Goal: Information Seeking & Learning: Learn about a topic

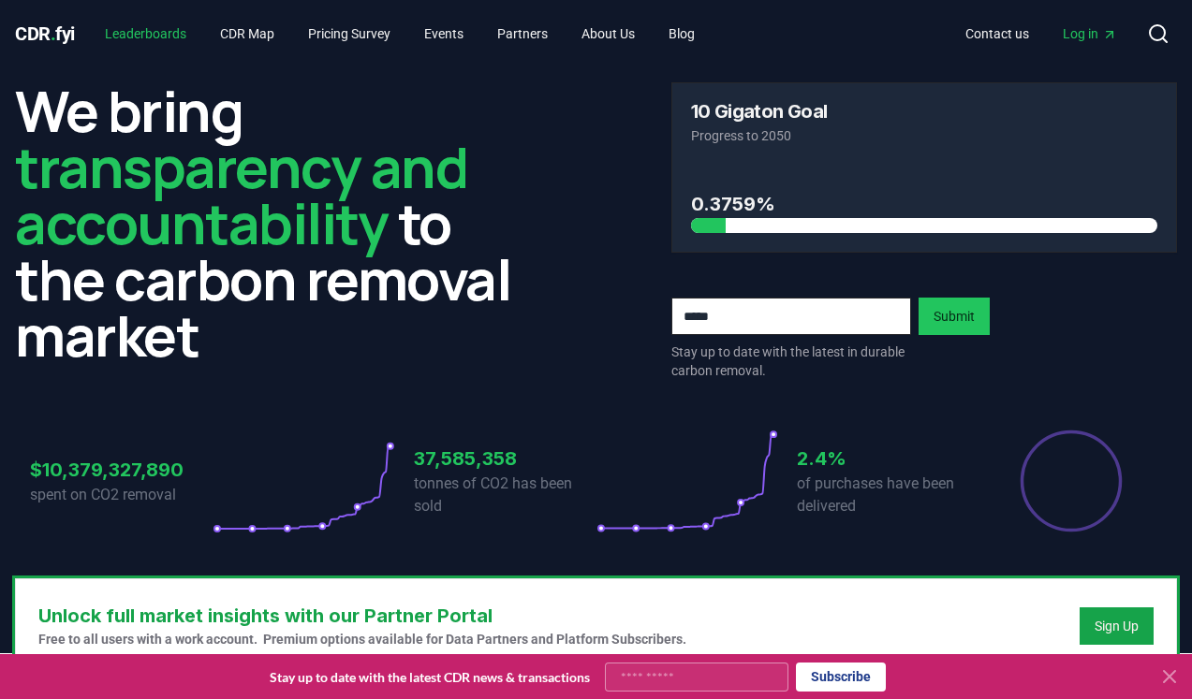
click at [162, 35] on link "Leaderboards" at bounding box center [145, 34] width 111 height 34
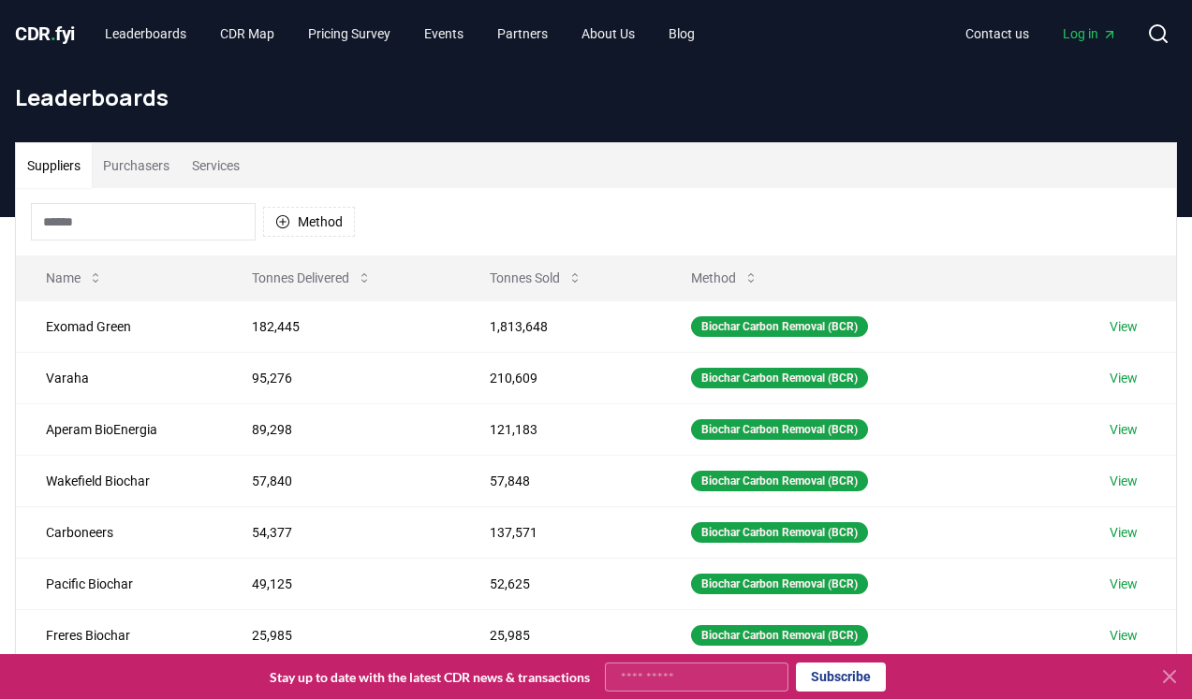
click at [154, 161] on button "Purchasers" at bounding box center [136, 165] width 89 height 45
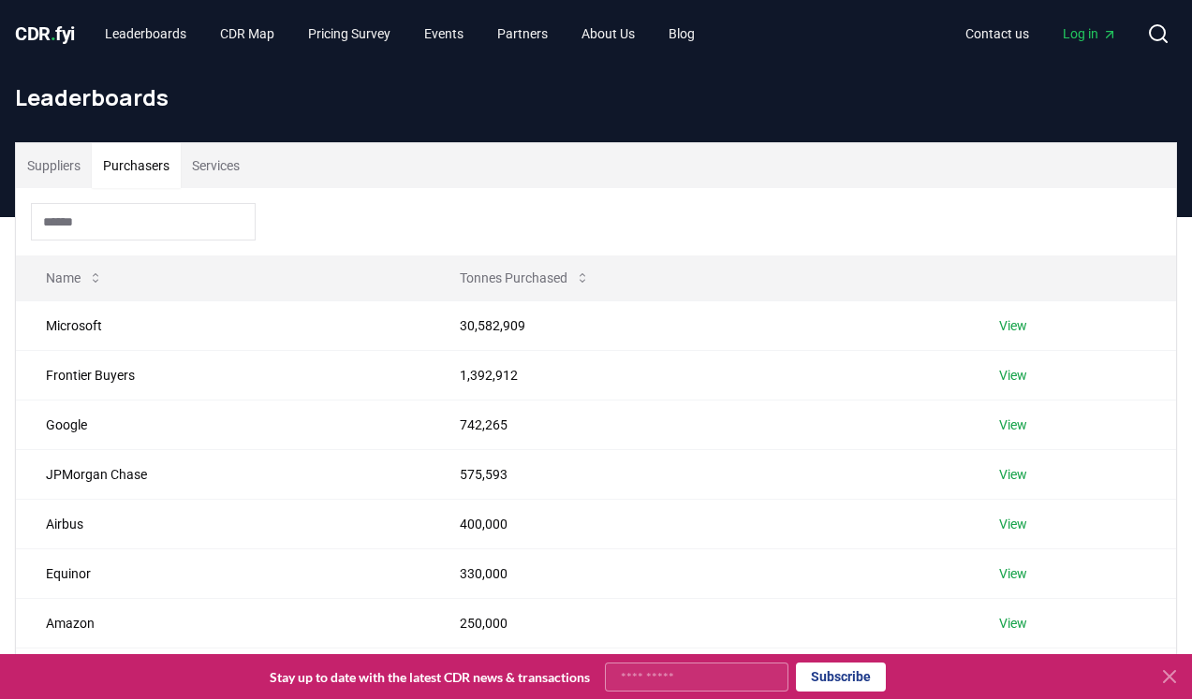
click at [124, 225] on input at bounding box center [143, 221] width 225 height 37
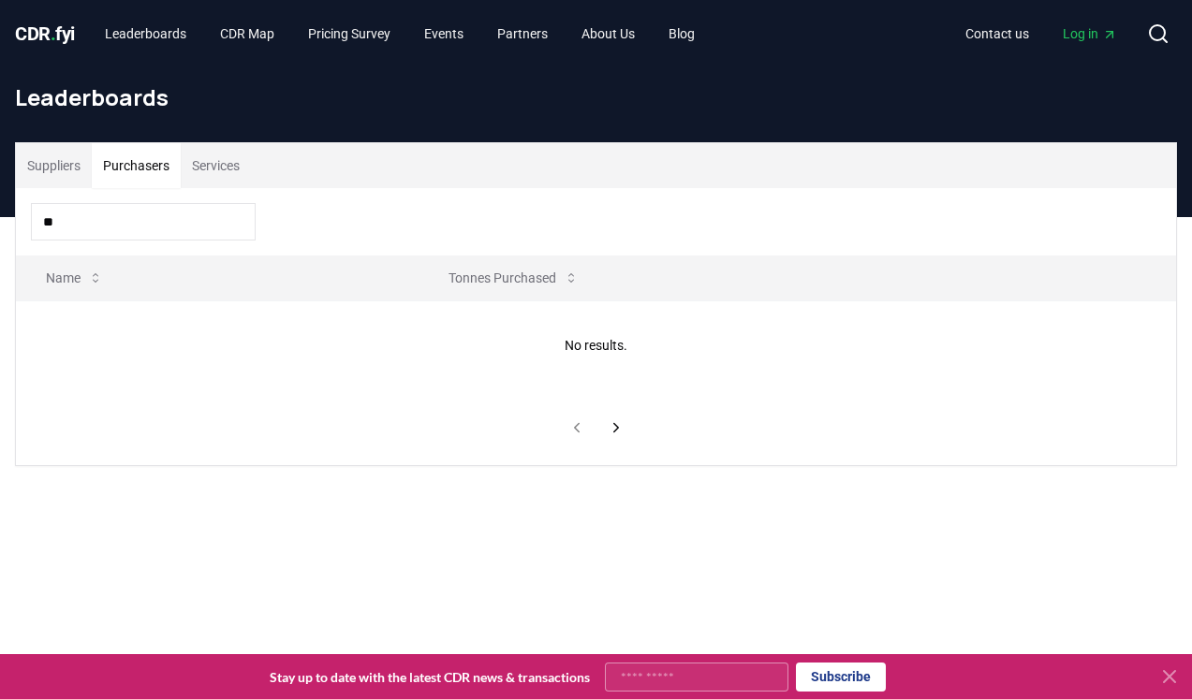
type input "*"
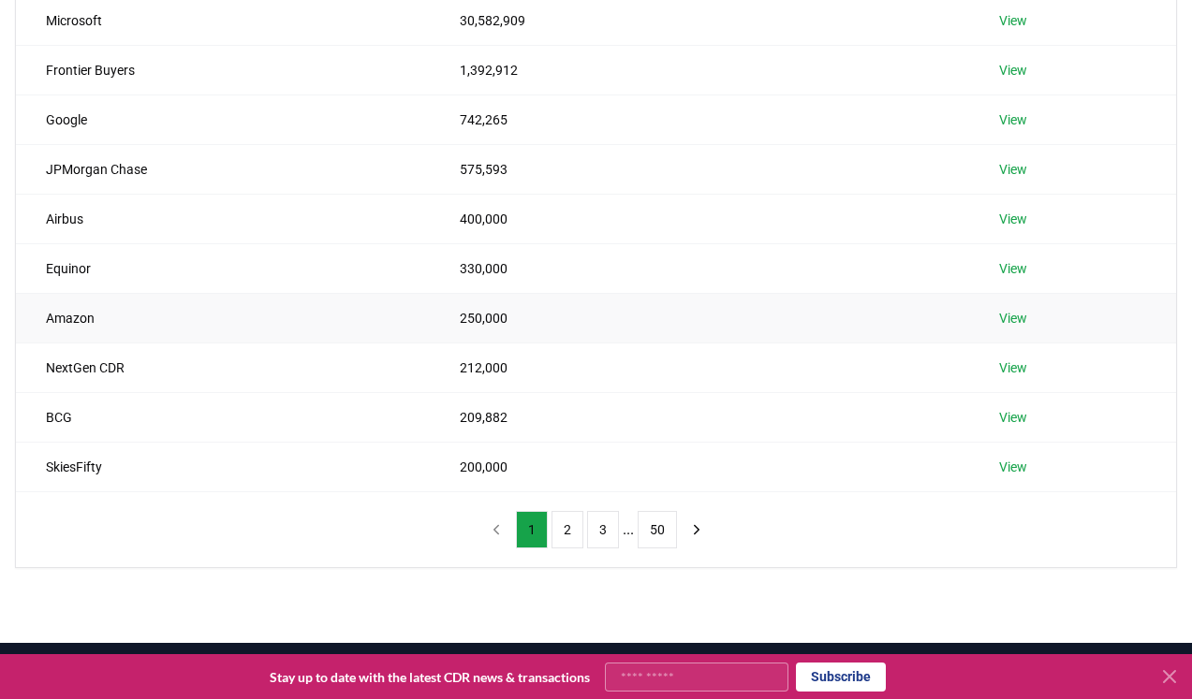
scroll to position [522, 0]
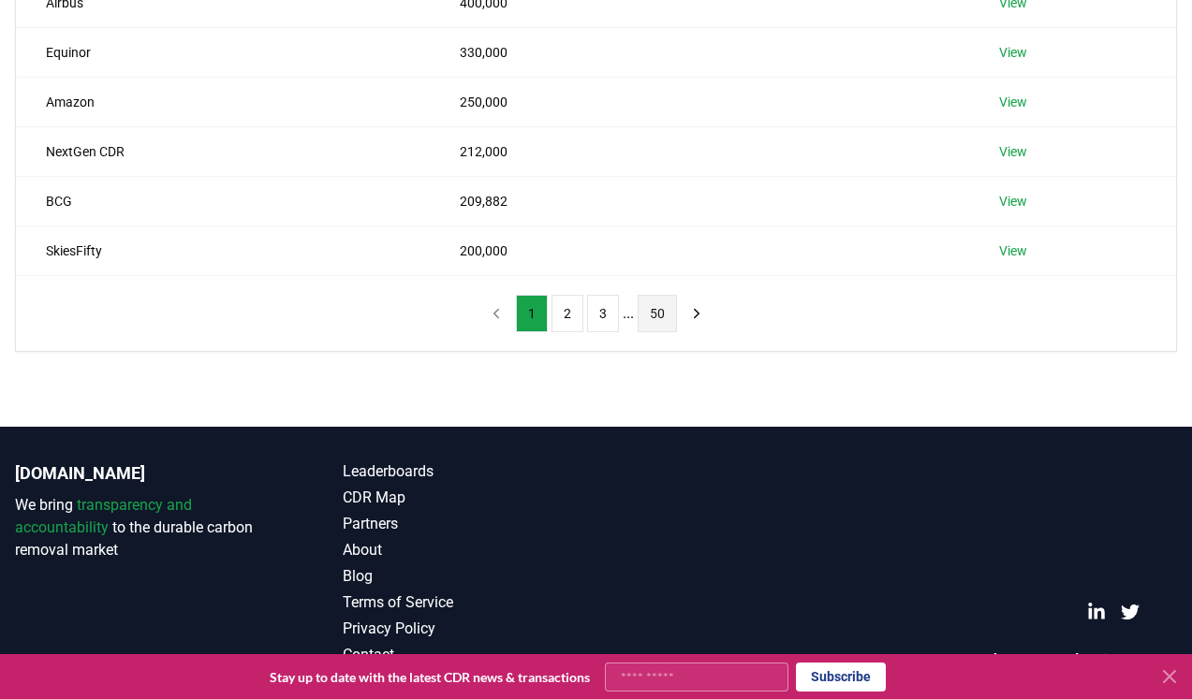
click at [668, 315] on button "50" at bounding box center [657, 313] width 39 height 37
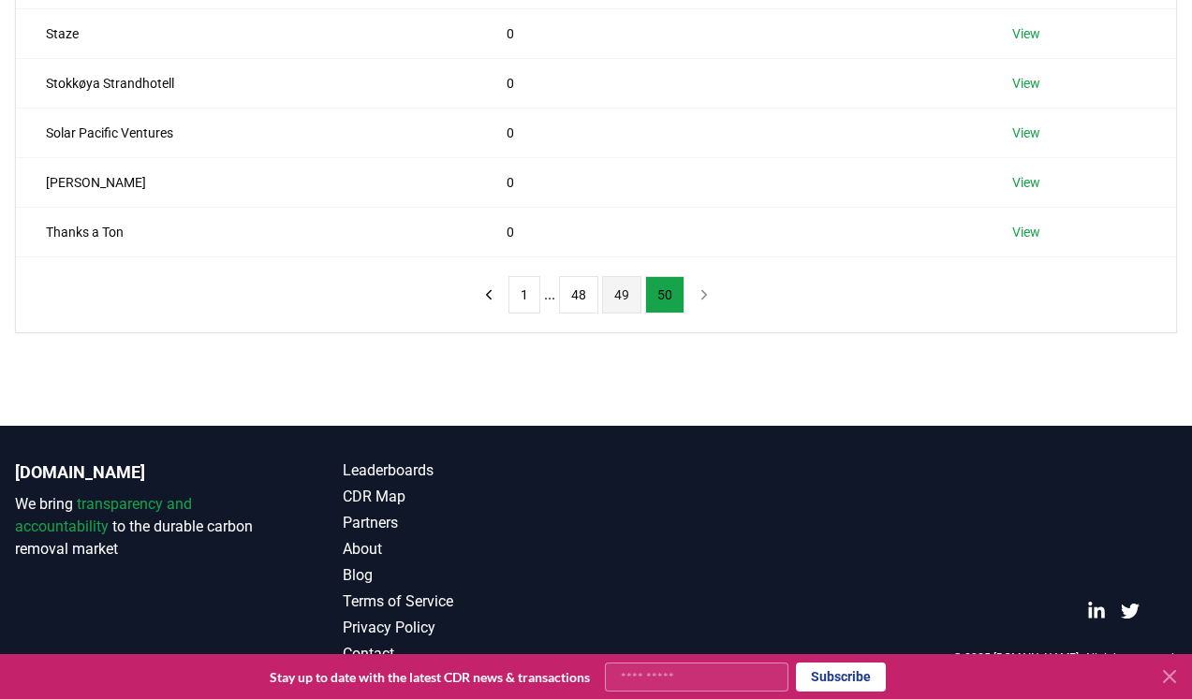
click at [625, 291] on button "49" at bounding box center [621, 294] width 39 height 37
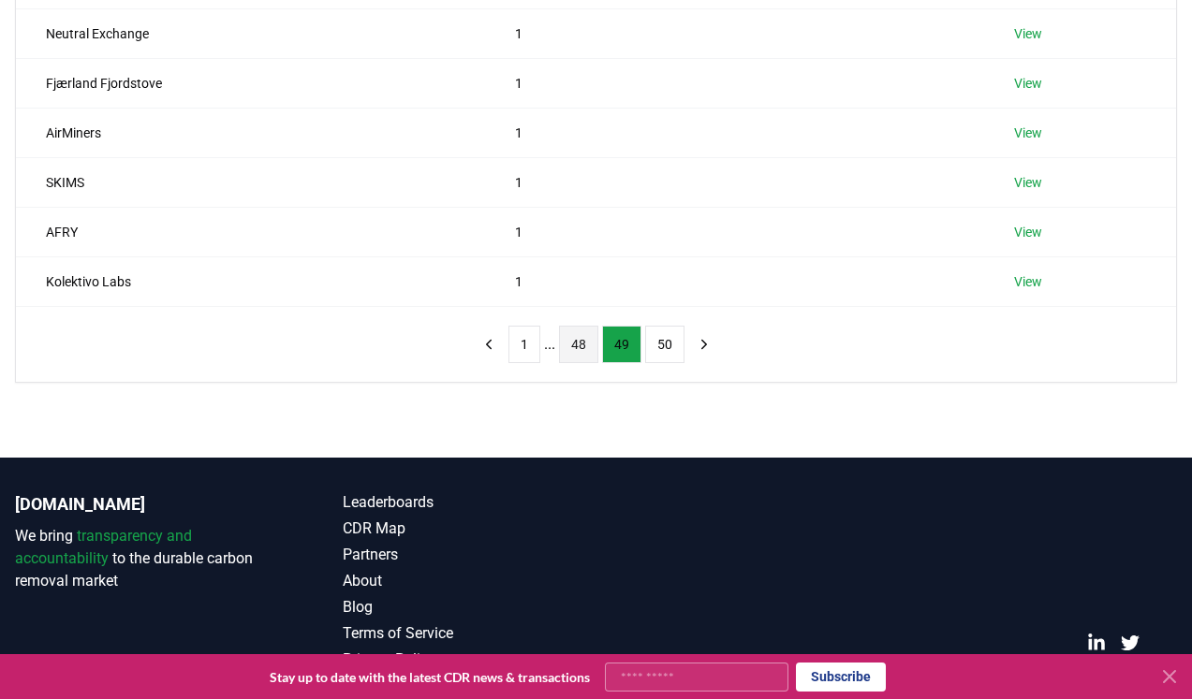
click at [579, 342] on button "48" at bounding box center [578, 344] width 39 height 37
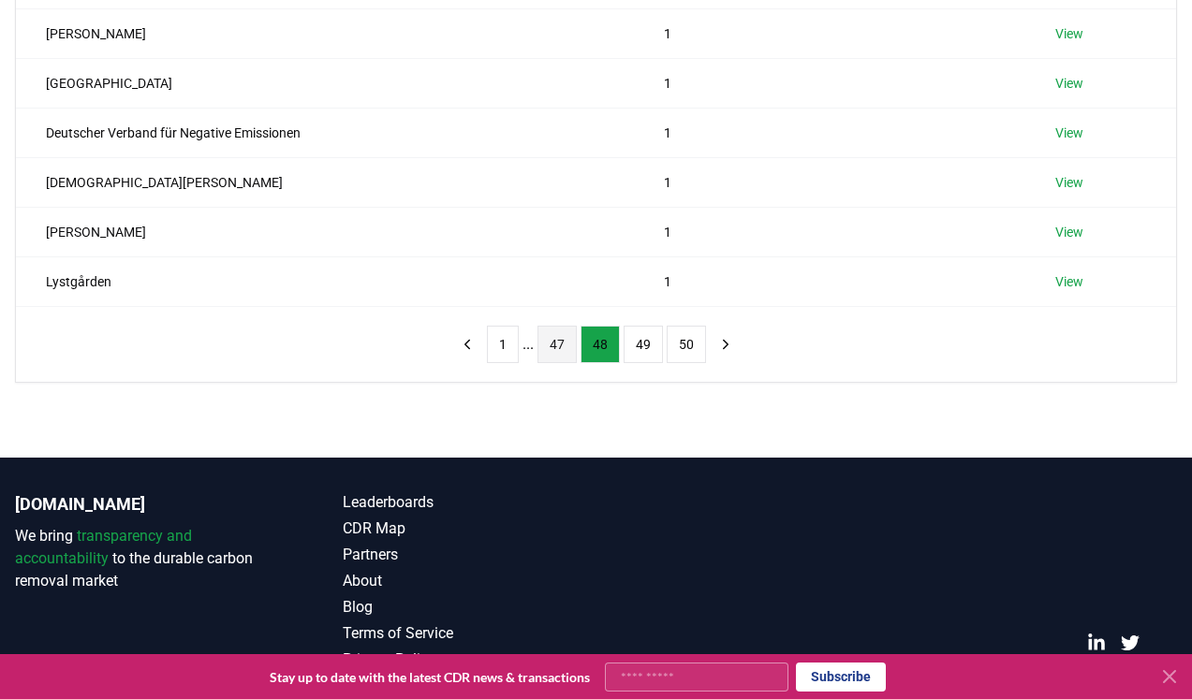
click at [561, 340] on button "47" at bounding box center [556, 344] width 39 height 37
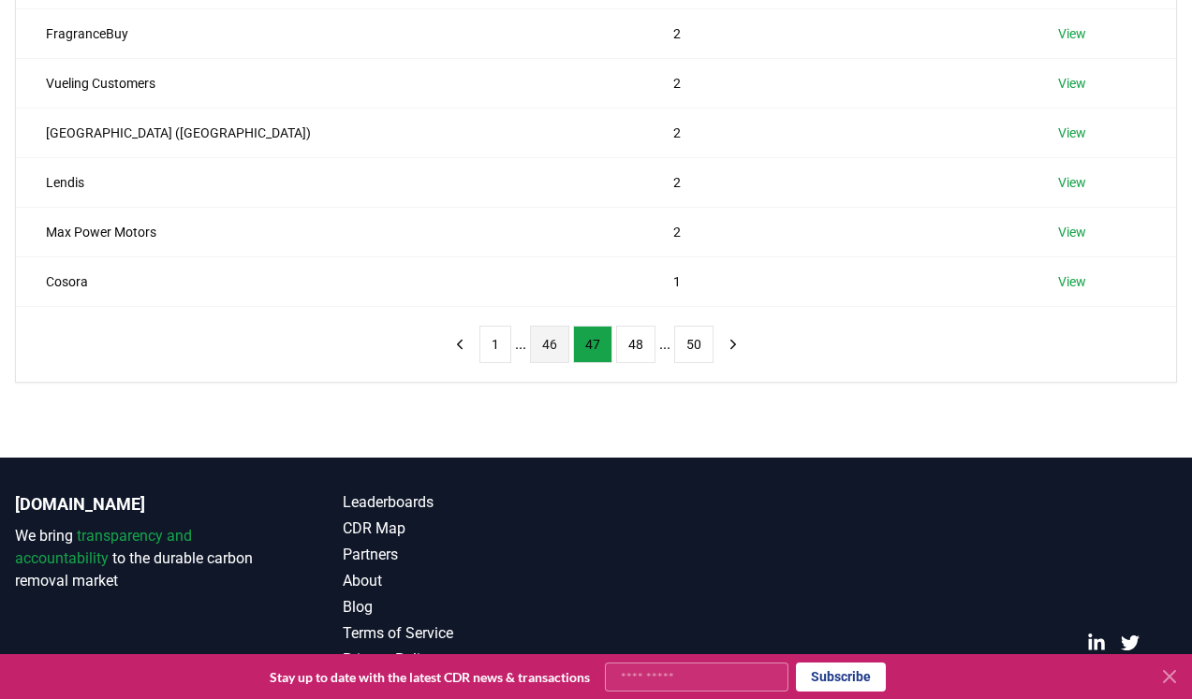
click at [547, 346] on button "46" at bounding box center [549, 344] width 39 height 37
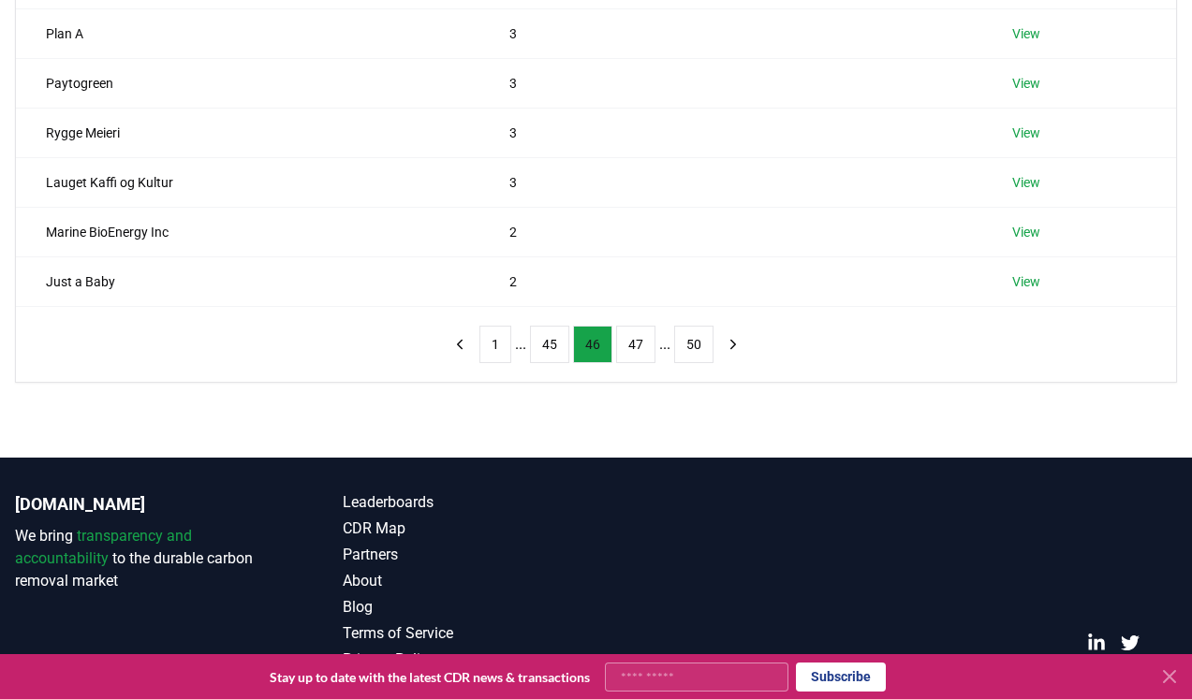
click at [547, 346] on button "45" at bounding box center [549, 344] width 39 height 37
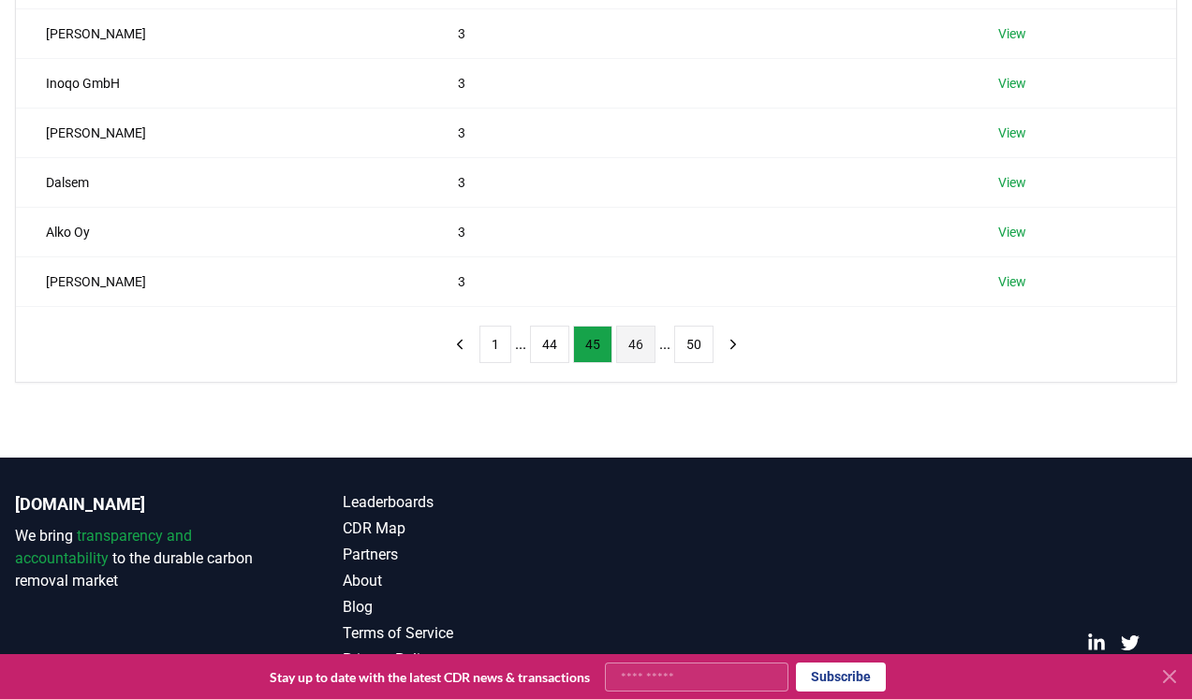
click at [547, 346] on button "44" at bounding box center [549, 344] width 39 height 37
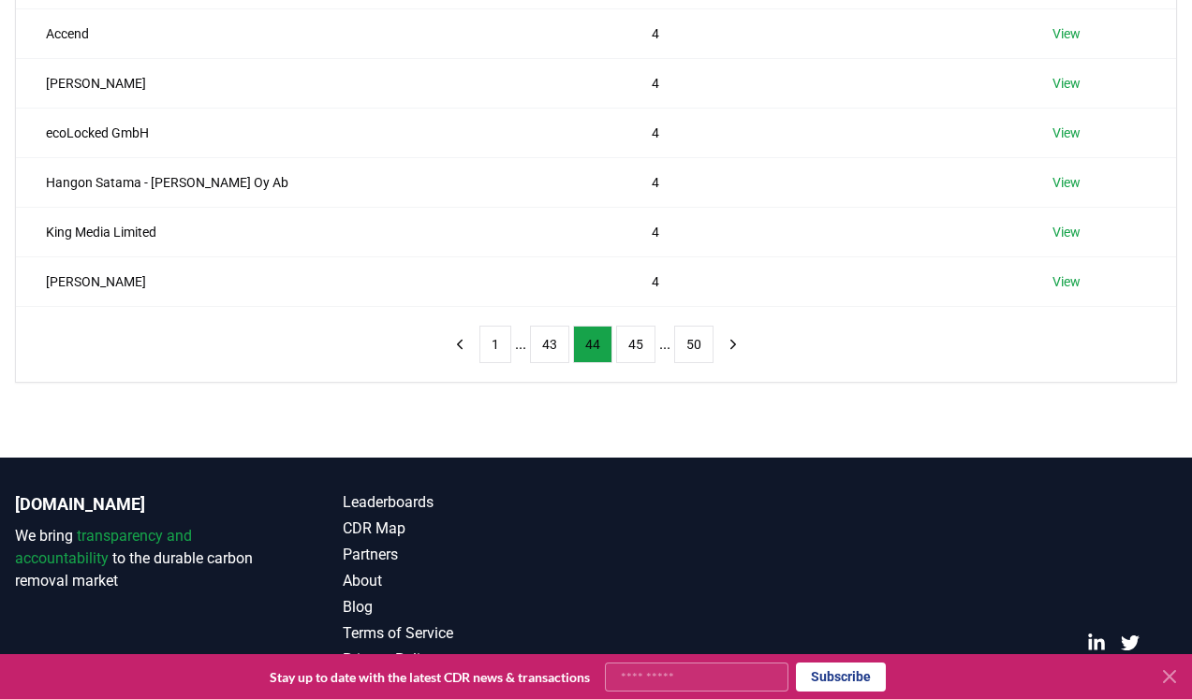
click at [547, 346] on button "43" at bounding box center [549, 344] width 39 height 37
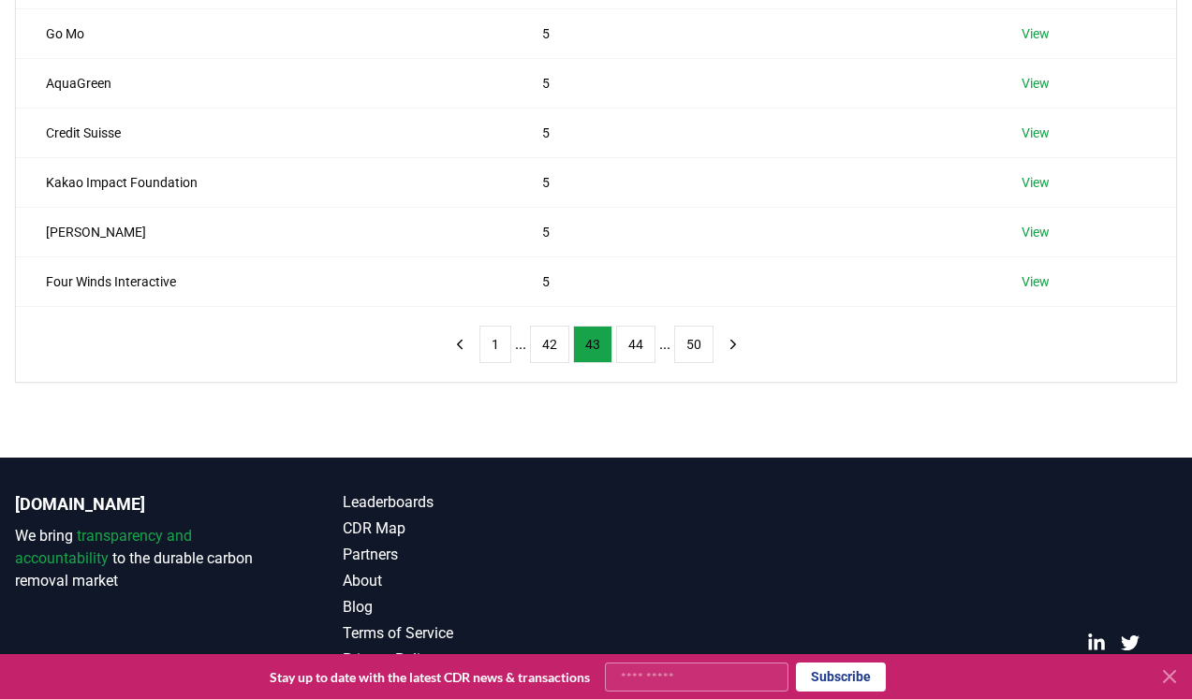
click at [547, 346] on button "42" at bounding box center [549, 344] width 39 height 37
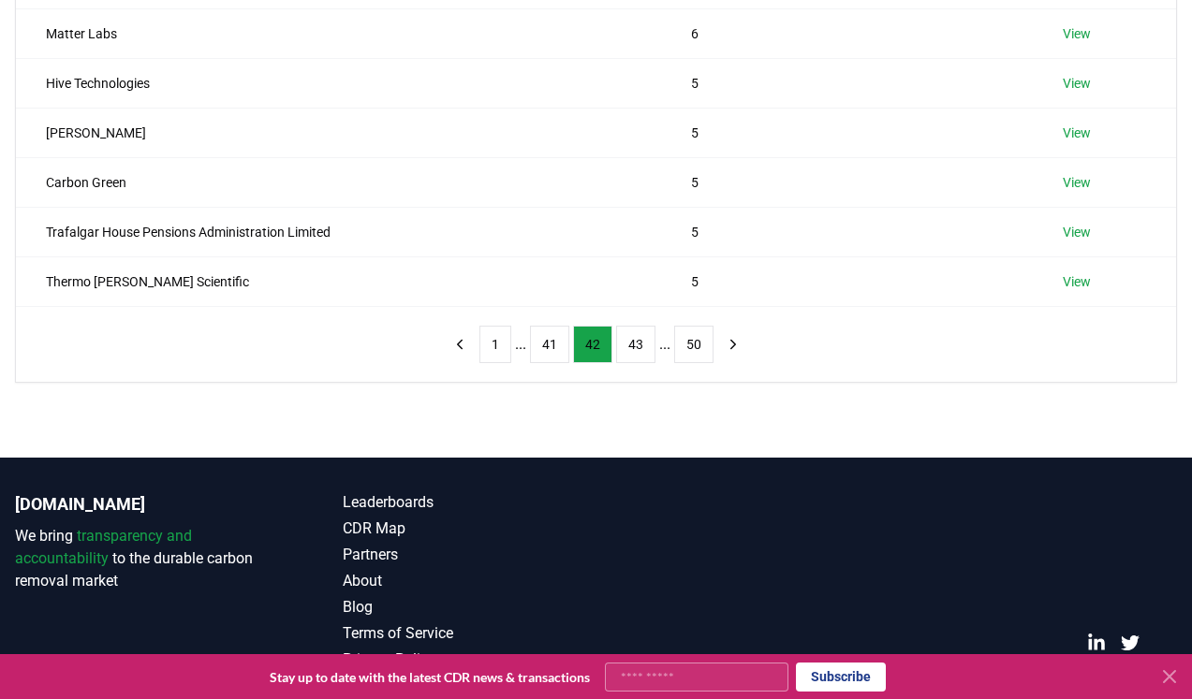
click at [547, 346] on button "41" at bounding box center [549, 344] width 39 height 37
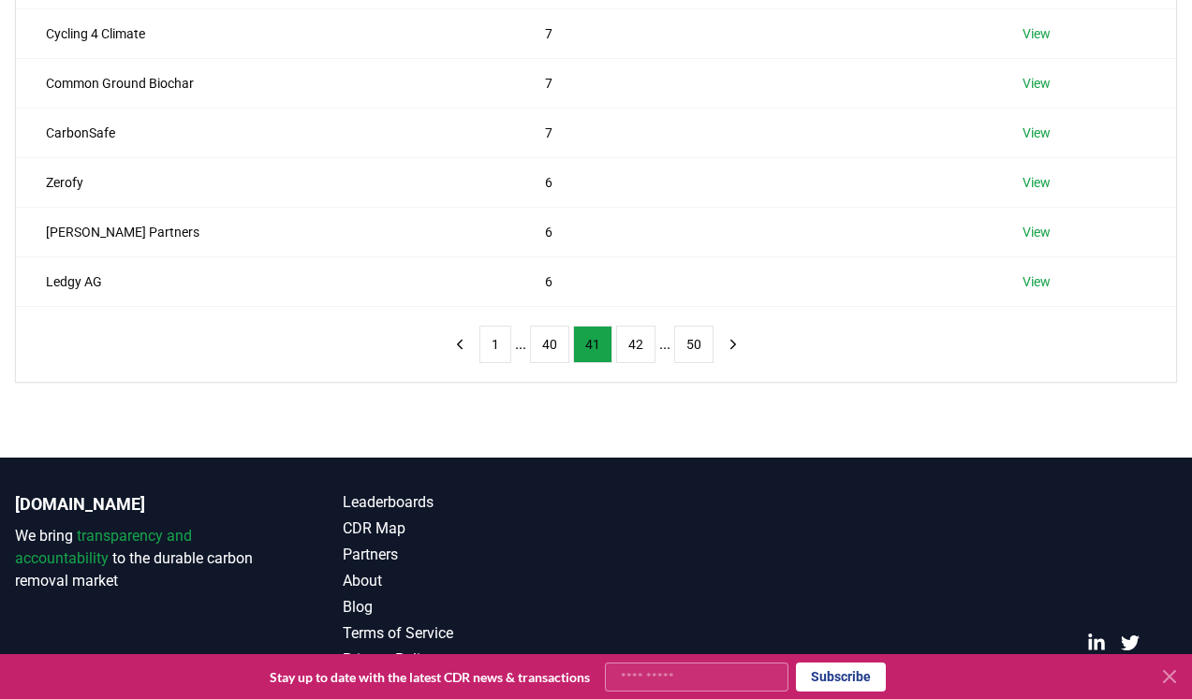
click at [547, 346] on button "40" at bounding box center [549, 344] width 39 height 37
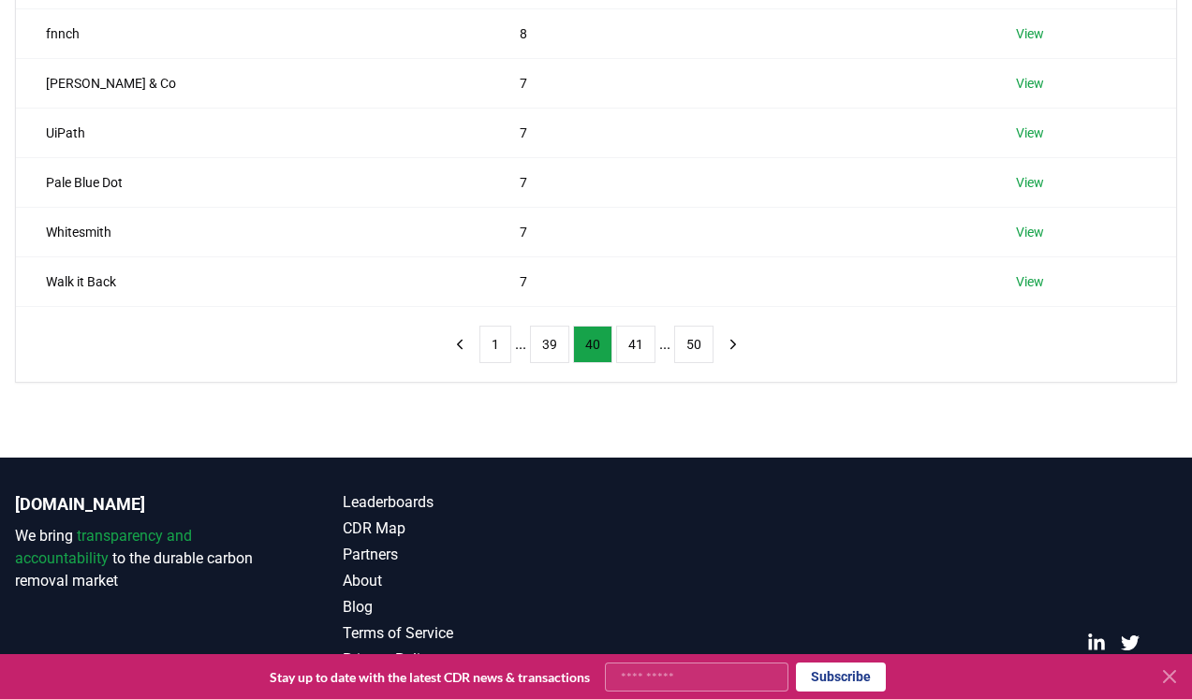
click at [547, 346] on button "39" at bounding box center [549, 344] width 39 height 37
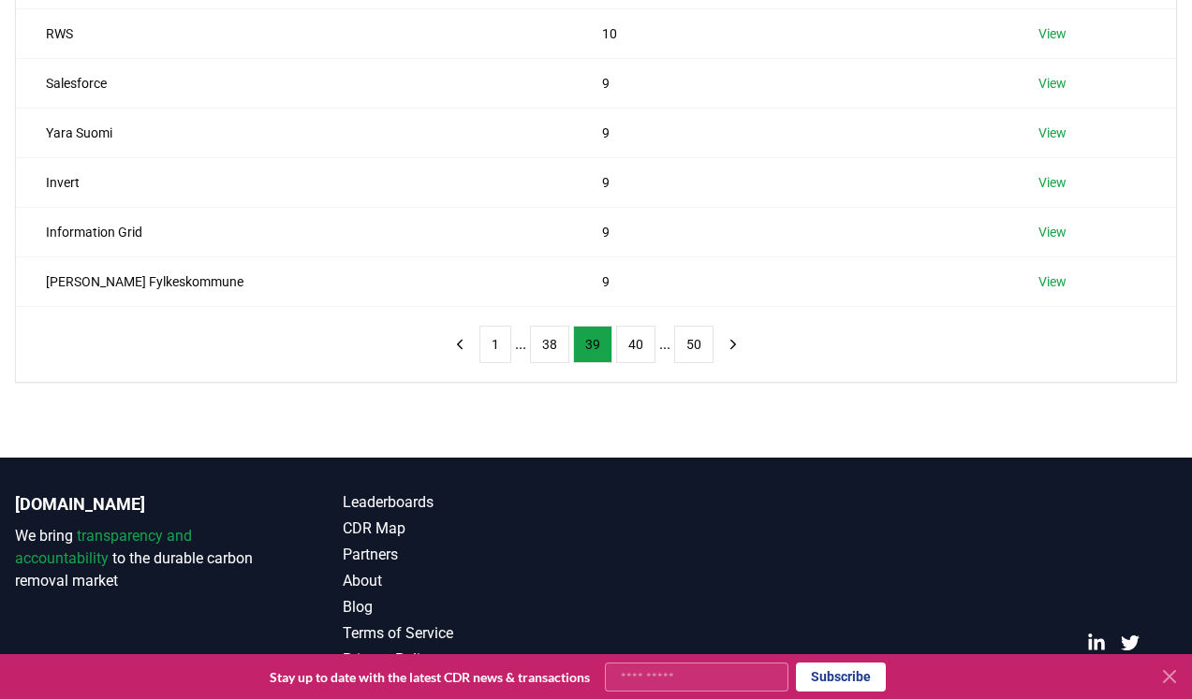
click at [547, 346] on button "38" at bounding box center [549, 344] width 39 height 37
click at [547, 346] on button "37" at bounding box center [549, 344] width 39 height 37
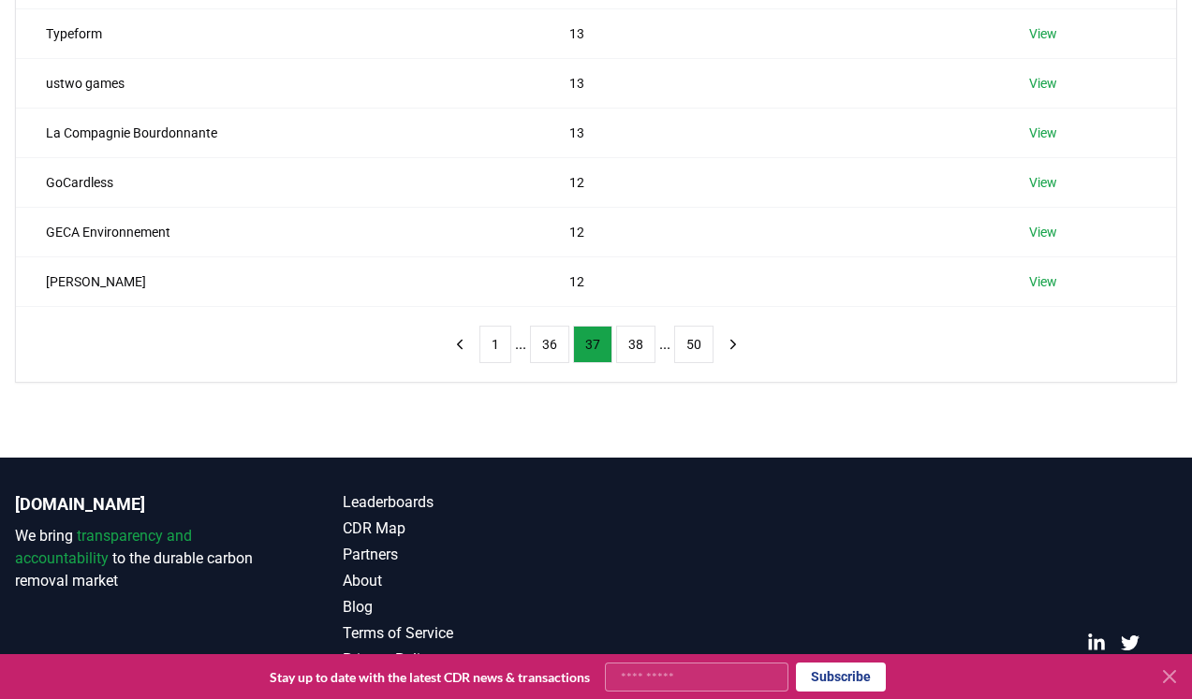
click at [547, 346] on button "36" at bounding box center [549, 344] width 39 height 37
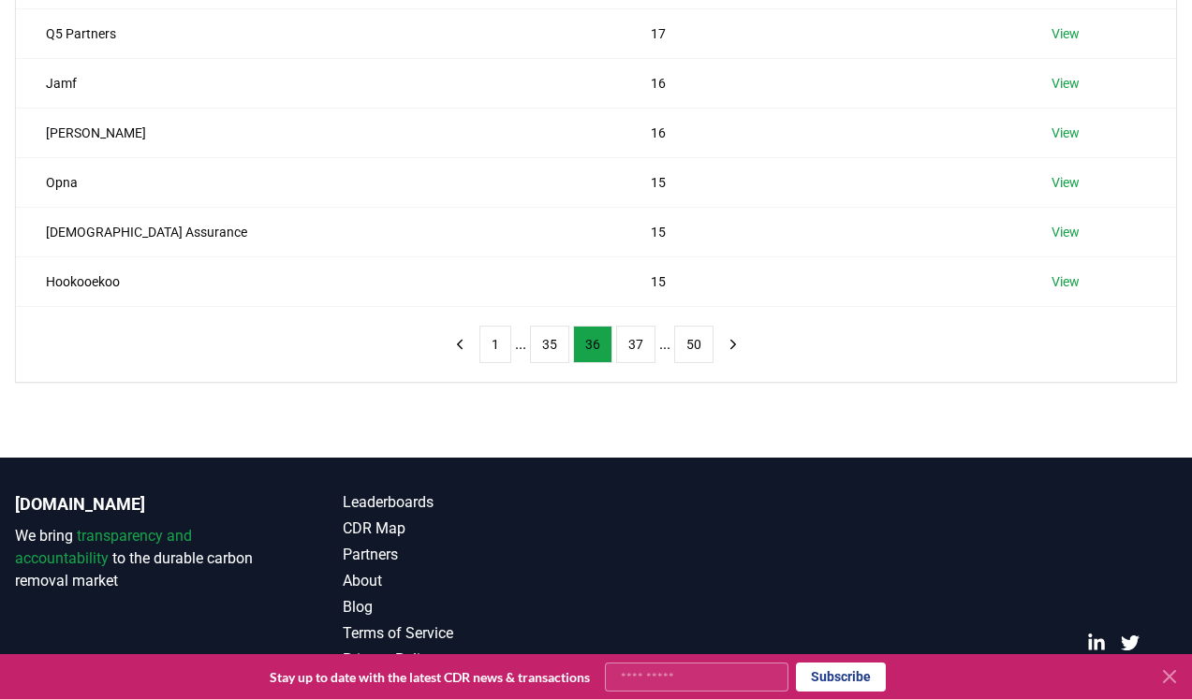
click at [547, 346] on button "35" at bounding box center [549, 344] width 39 height 37
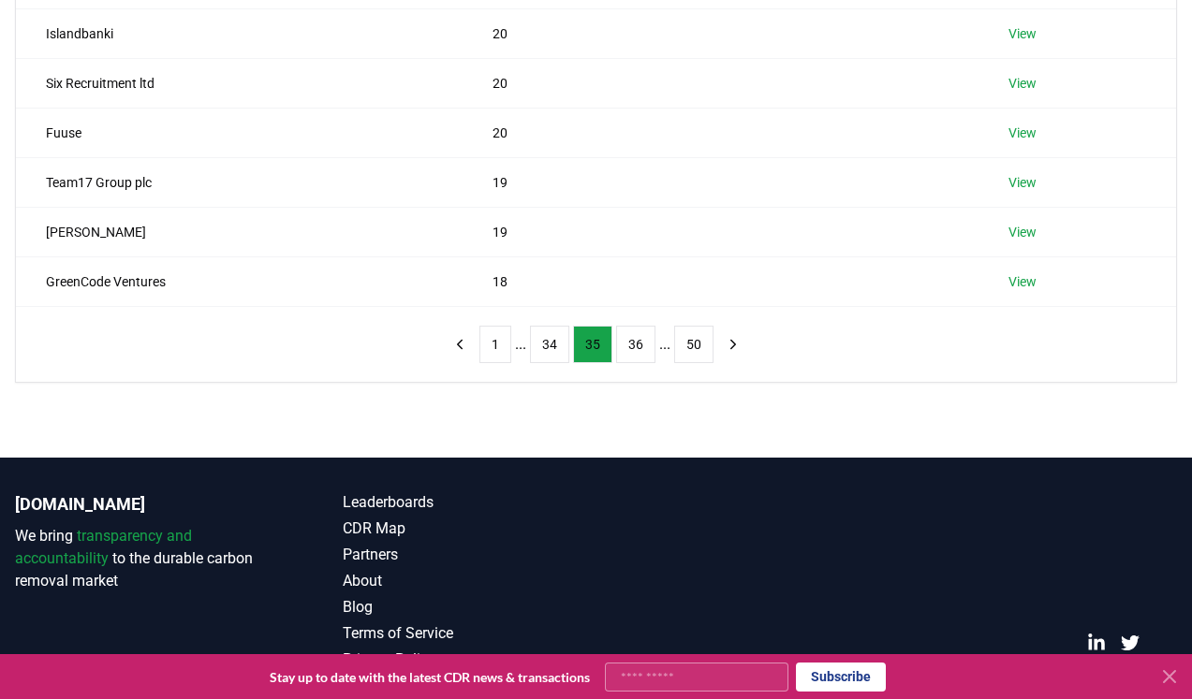
click at [547, 346] on button "34" at bounding box center [549, 344] width 39 height 37
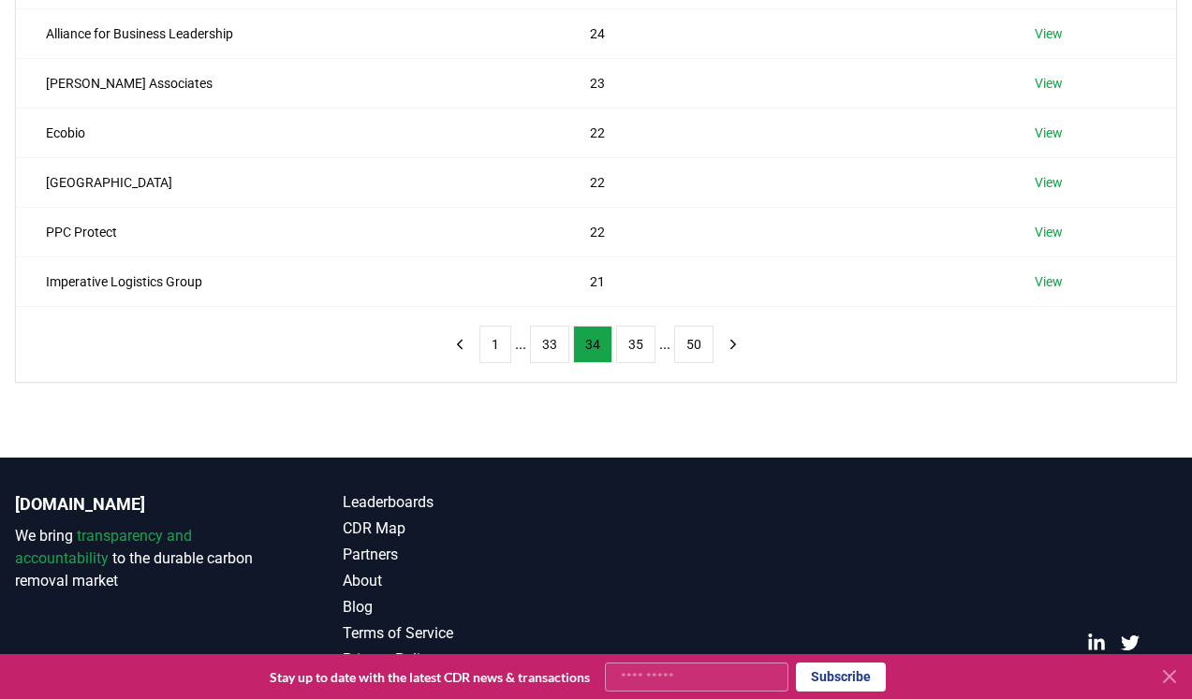
click at [547, 346] on button "33" at bounding box center [549, 344] width 39 height 37
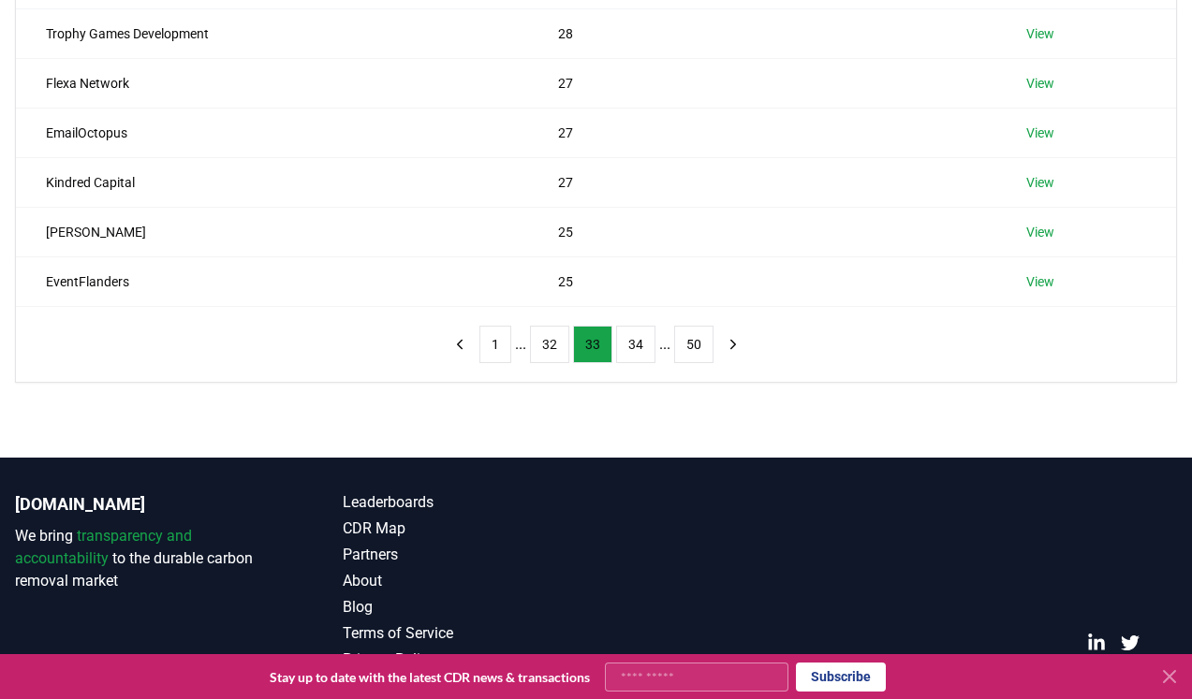
click at [547, 346] on button "32" at bounding box center [549, 344] width 39 height 37
click at [547, 346] on button "31" at bounding box center [549, 344] width 39 height 37
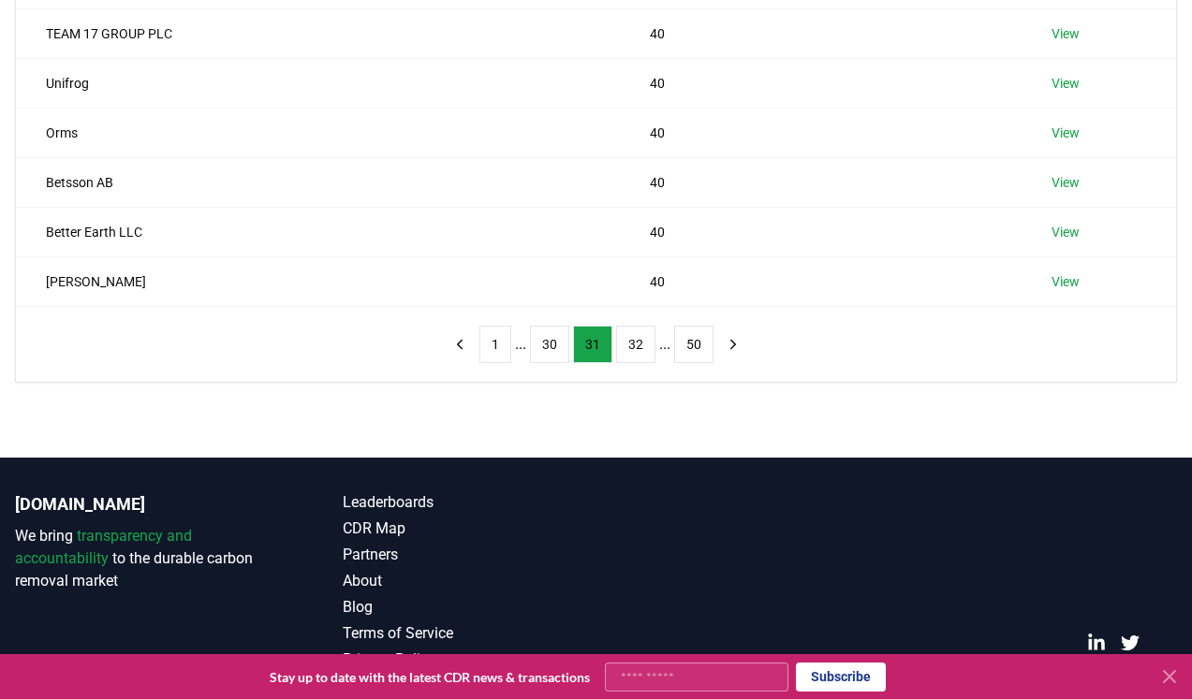
click at [547, 346] on button "30" at bounding box center [549, 344] width 39 height 37
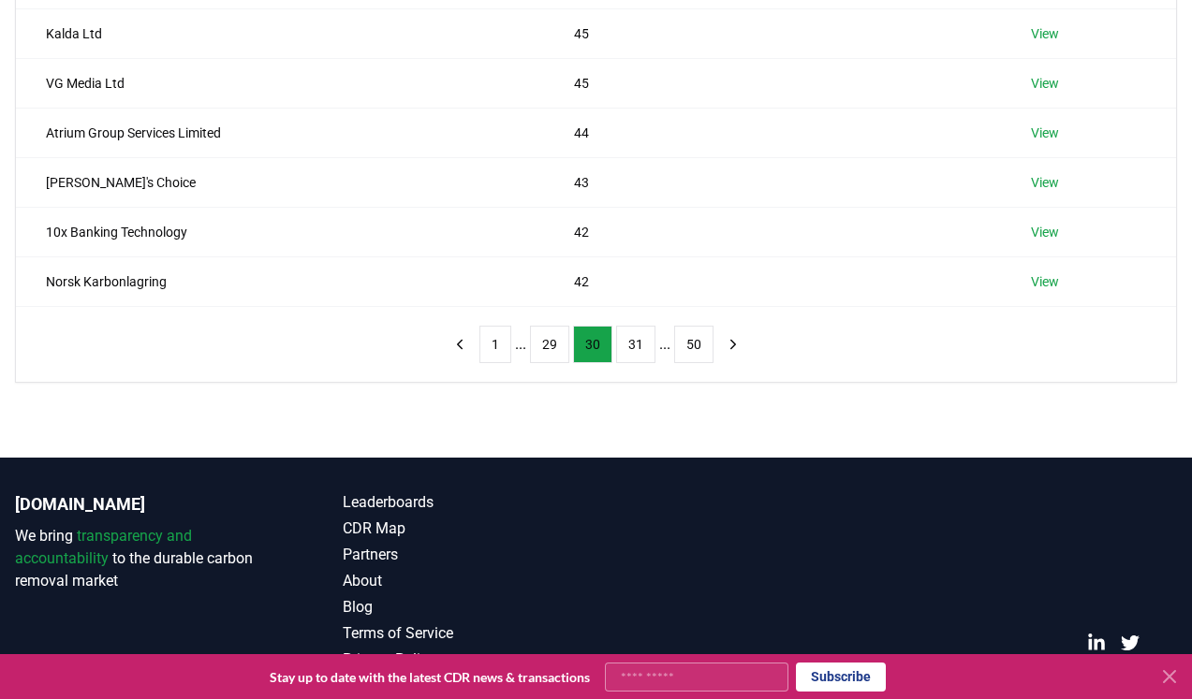
click at [547, 346] on button "29" at bounding box center [549, 344] width 39 height 37
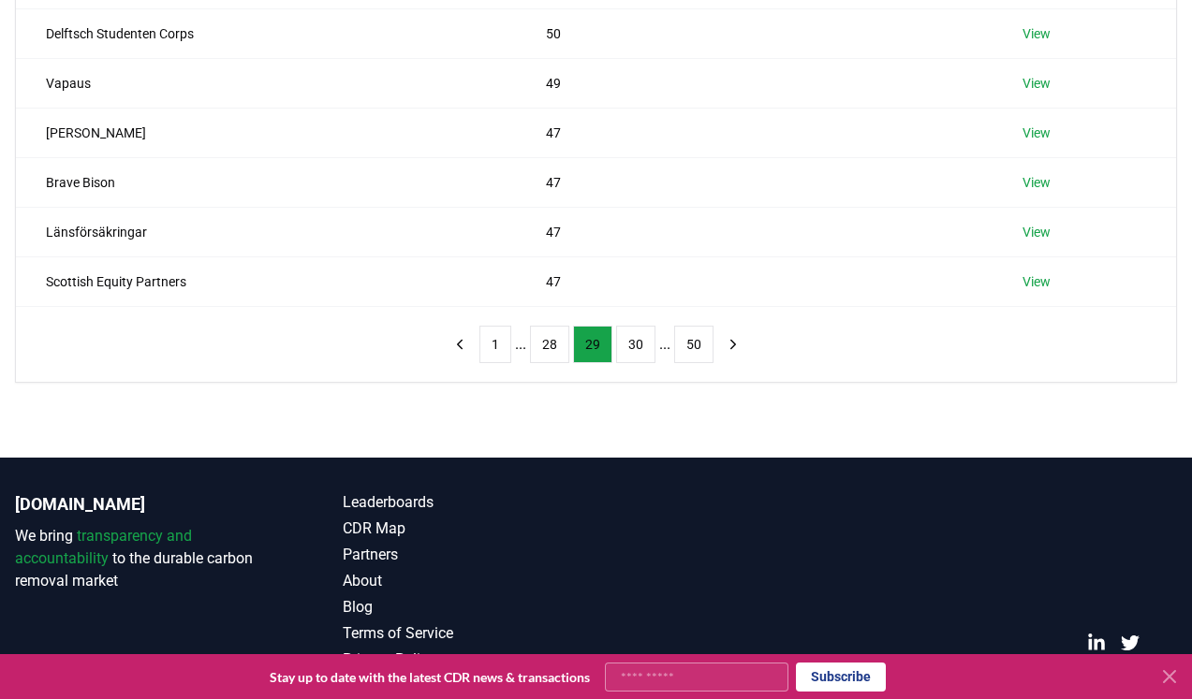
click at [547, 346] on button "28" at bounding box center [549, 344] width 39 height 37
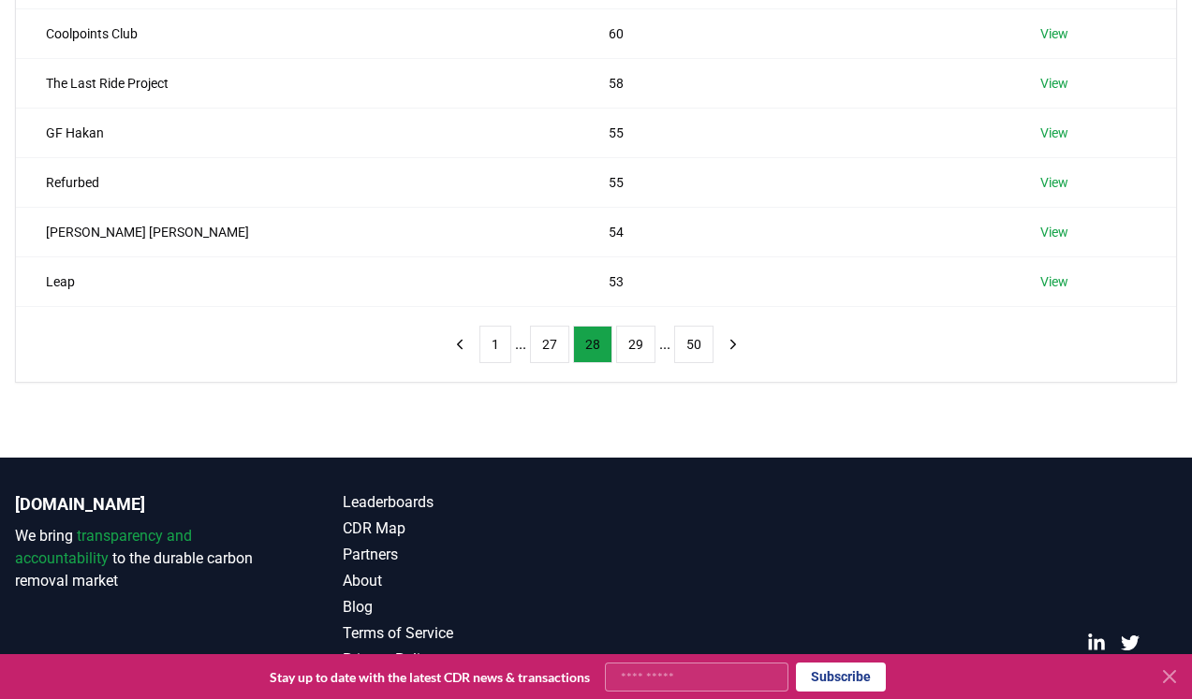
click at [547, 346] on button "27" at bounding box center [549, 344] width 39 height 37
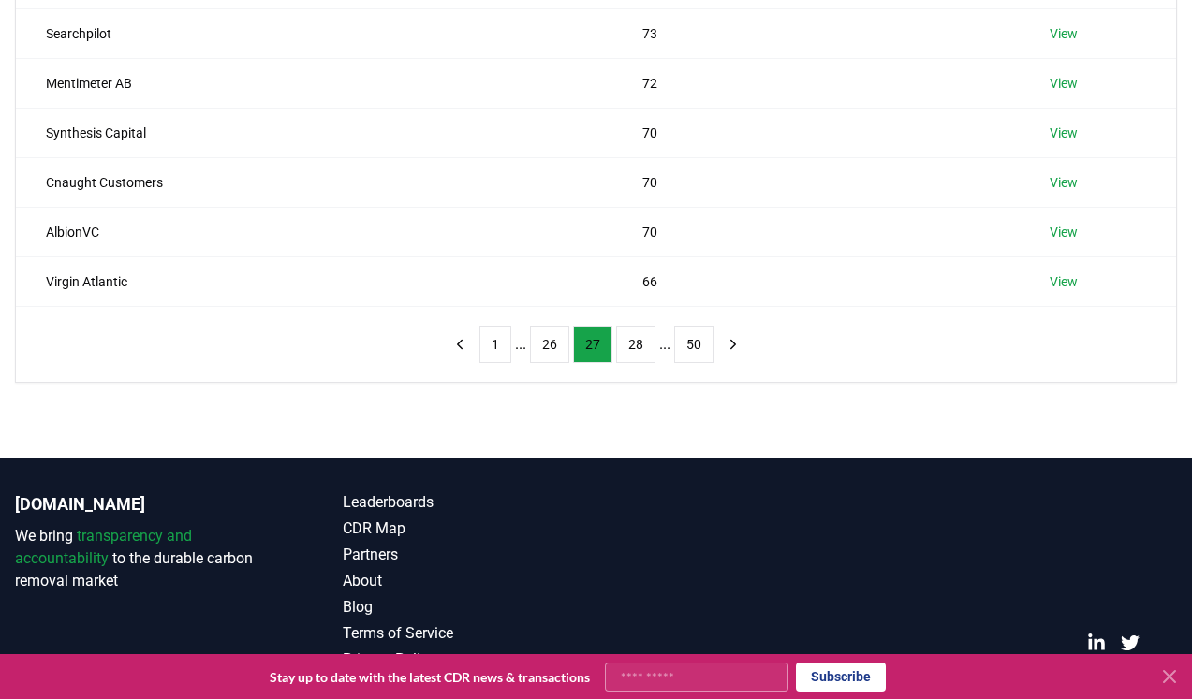
click at [547, 346] on button "26" at bounding box center [549, 344] width 39 height 37
click at [547, 346] on button "25" at bounding box center [549, 344] width 39 height 37
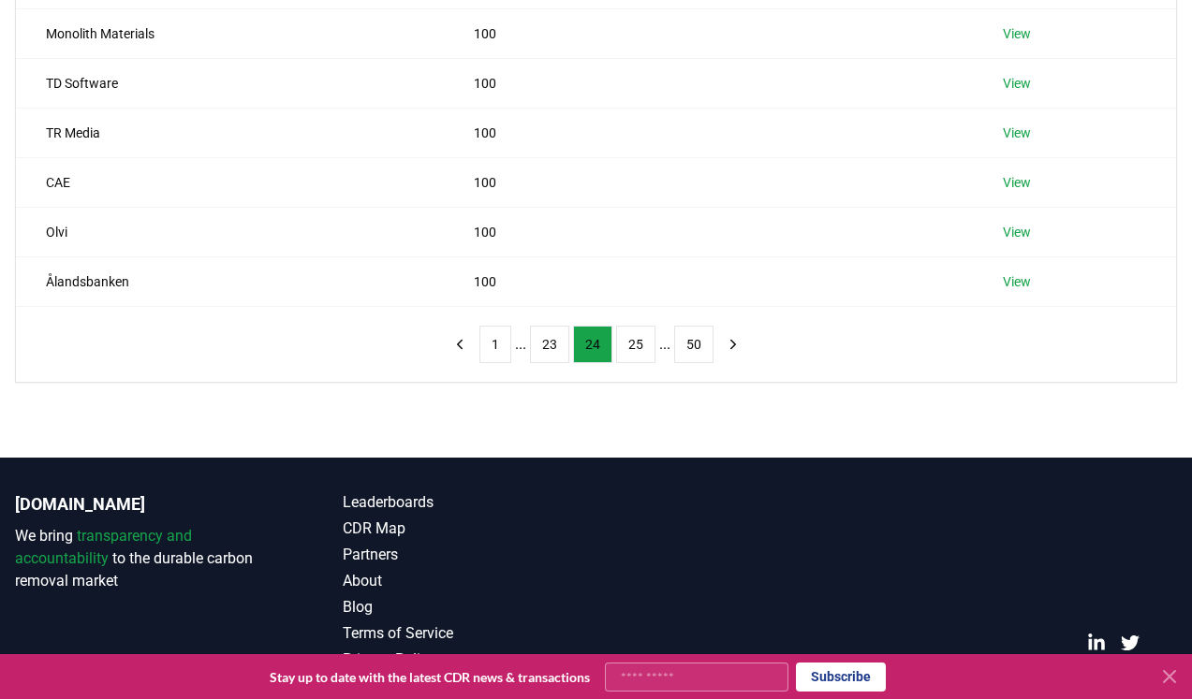
click at [547, 346] on button "23" at bounding box center [549, 344] width 39 height 37
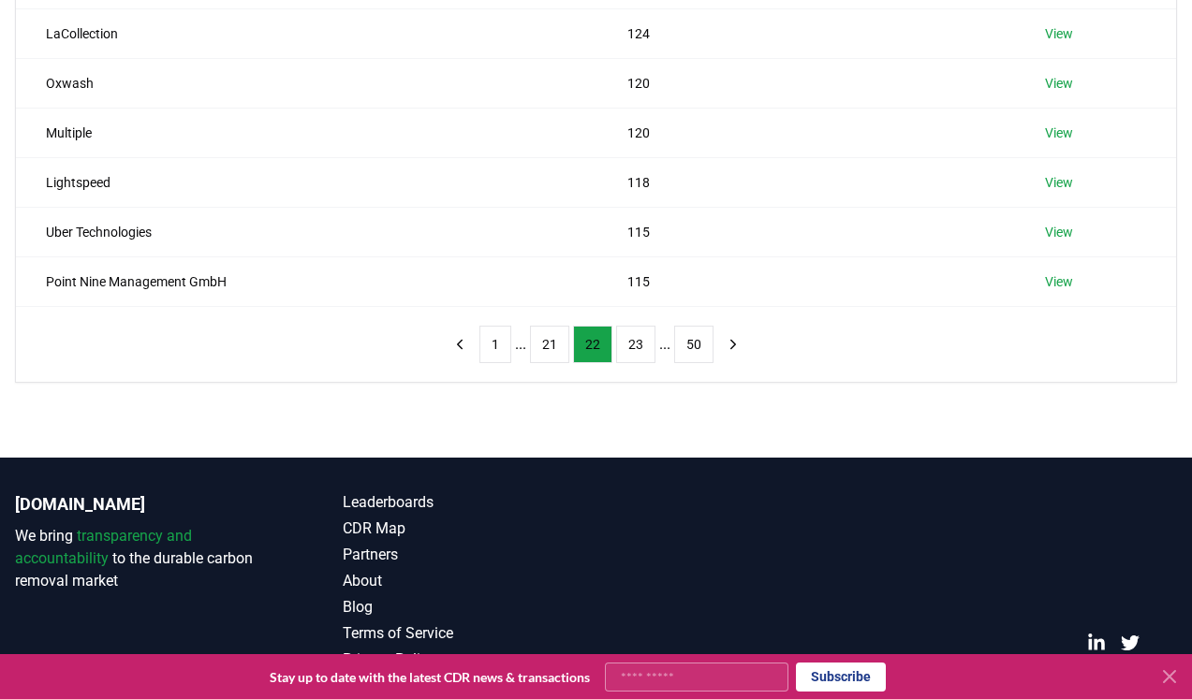
click at [547, 346] on button "21" at bounding box center [549, 344] width 39 height 37
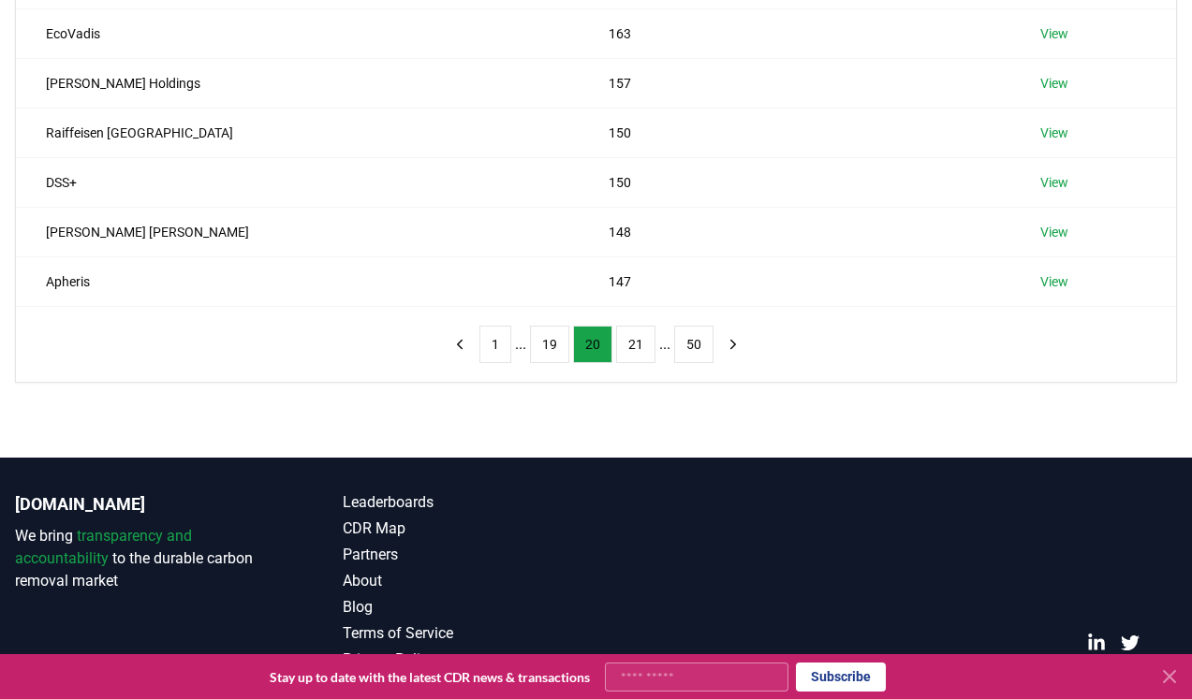
click at [547, 346] on button "19" at bounding box center [549, 344] width 39 height 37
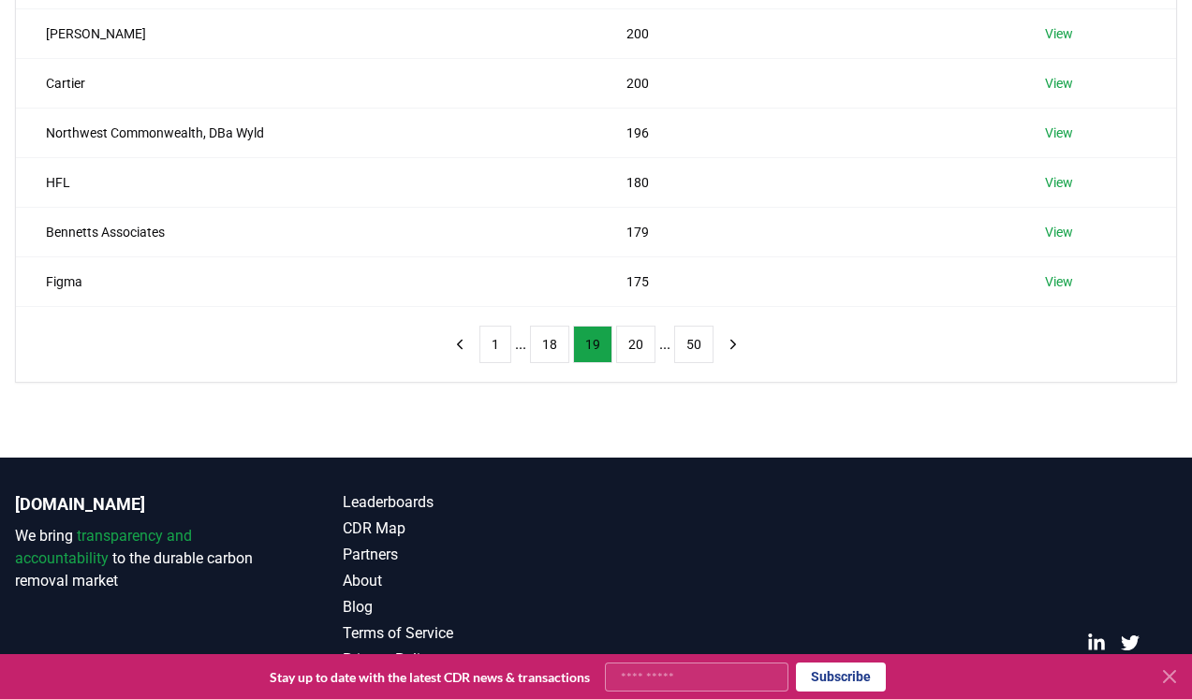
click at [547, 346] on button "18" at bounding box center [549, 344] width 39 height 37
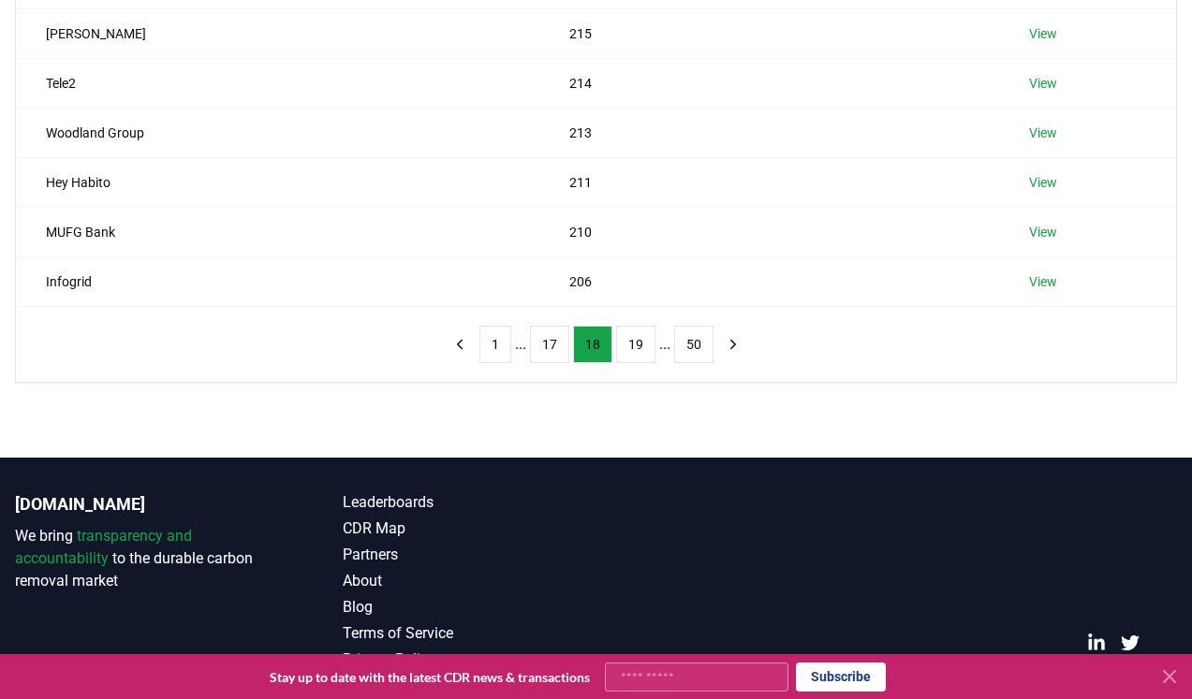
click at [547, 346] on button "17" at bounding box center [549, 344] width 39 height 37
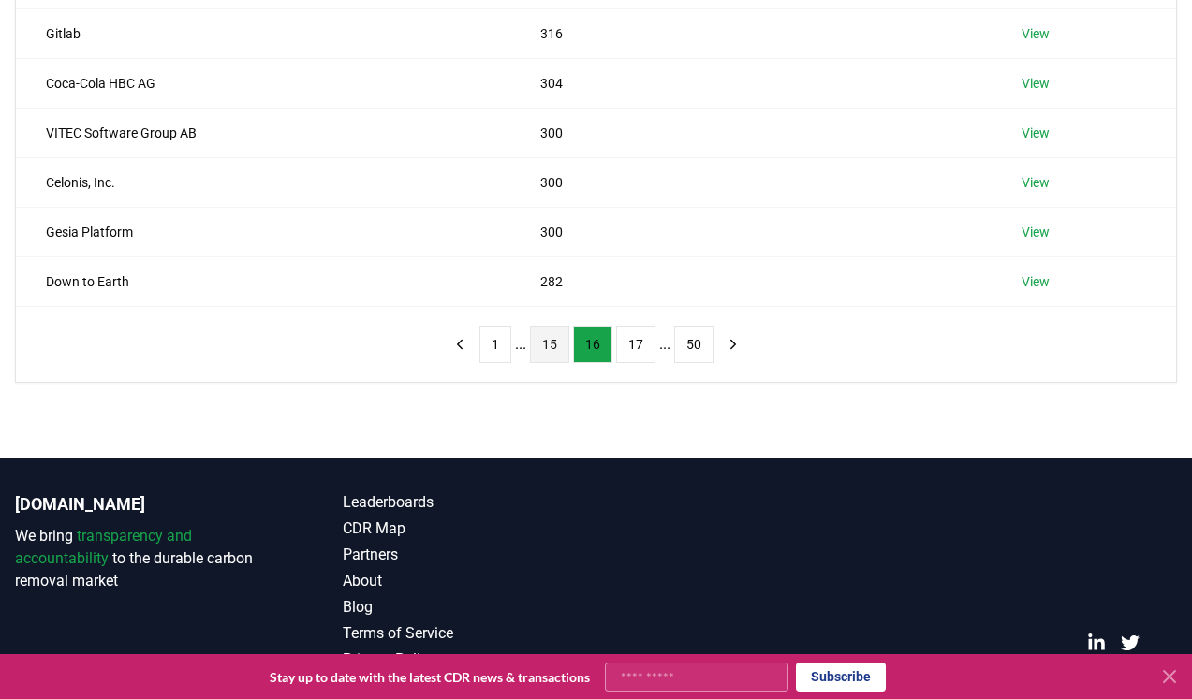
click at [547, 345] on button "15" at bounding box center [549, 344] width 39 height 37
click at [547, 345] on button "14" at bounding box center [549, 344] width 39 height 37
click at [547, 345] on button "13" at bounding box center [549, 344] width 39 height 37
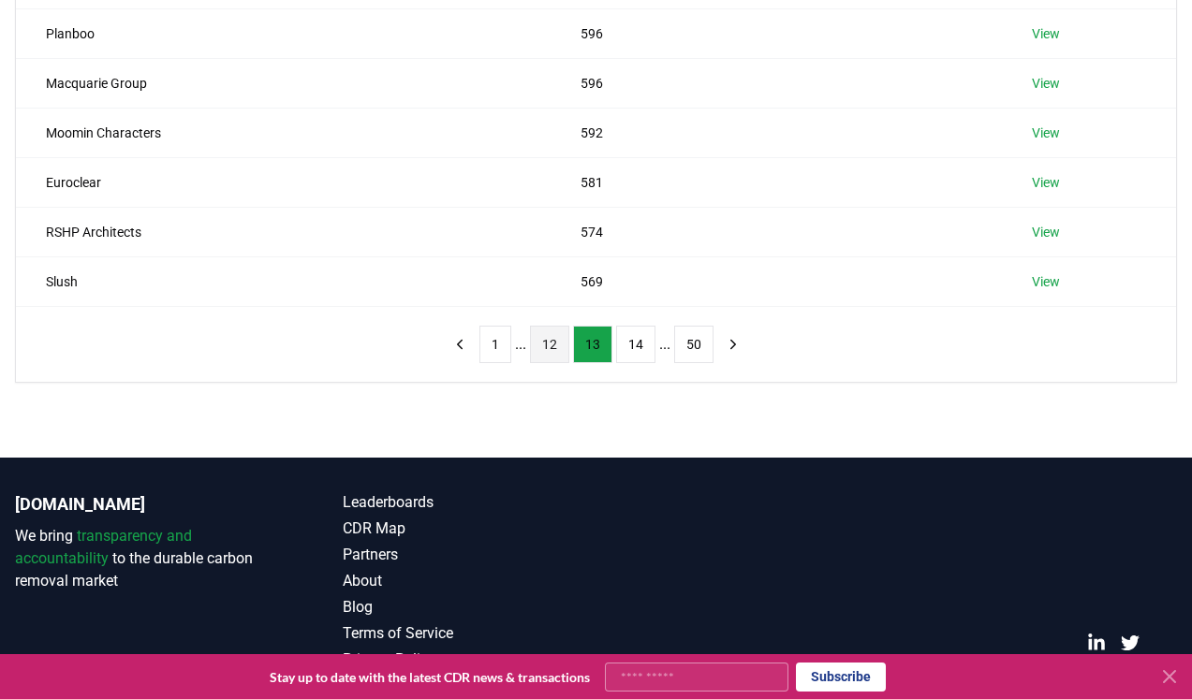
click at [546, 345] on button "12" at bounding box center [549, 344] width 39 height 37
click at [546, 345] on button "11" at bounding box center [549, 344] width 39 height 37
click at [546, 345] on button "10" at bounding box center [549, 344] width 39 height 37
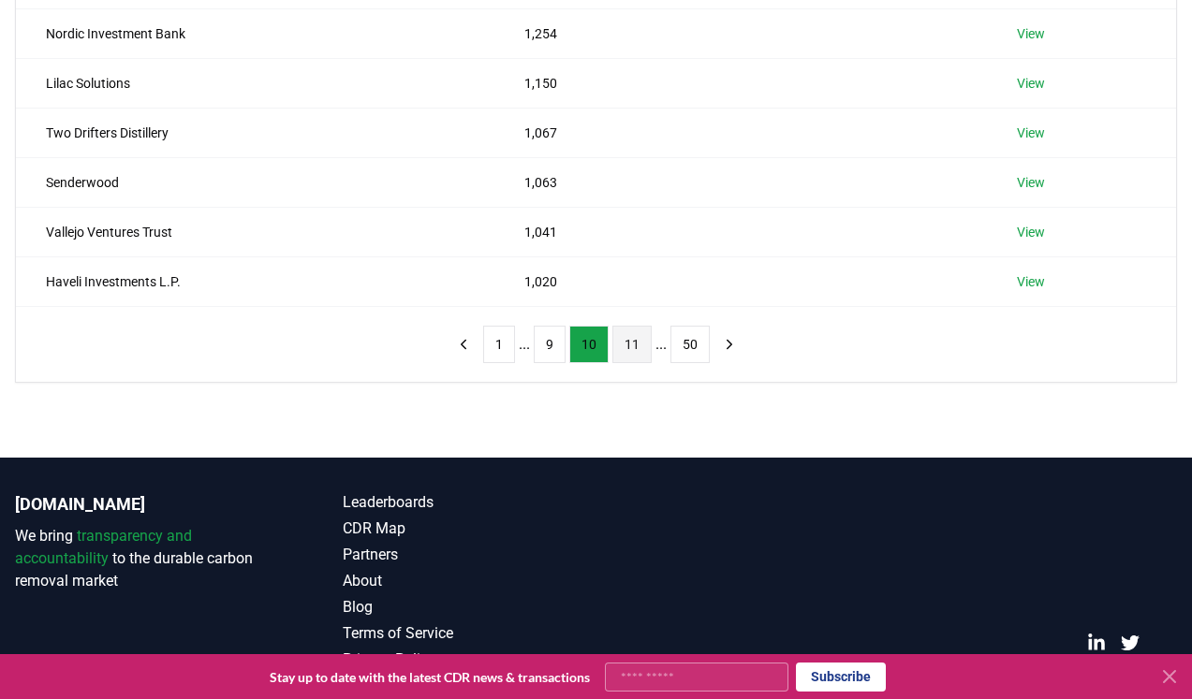
click at [546, 345] on button "9" at bounding box center [550, 344] width 32 height 37
